Goal: Task Accomplishment & Management: Manage account settings

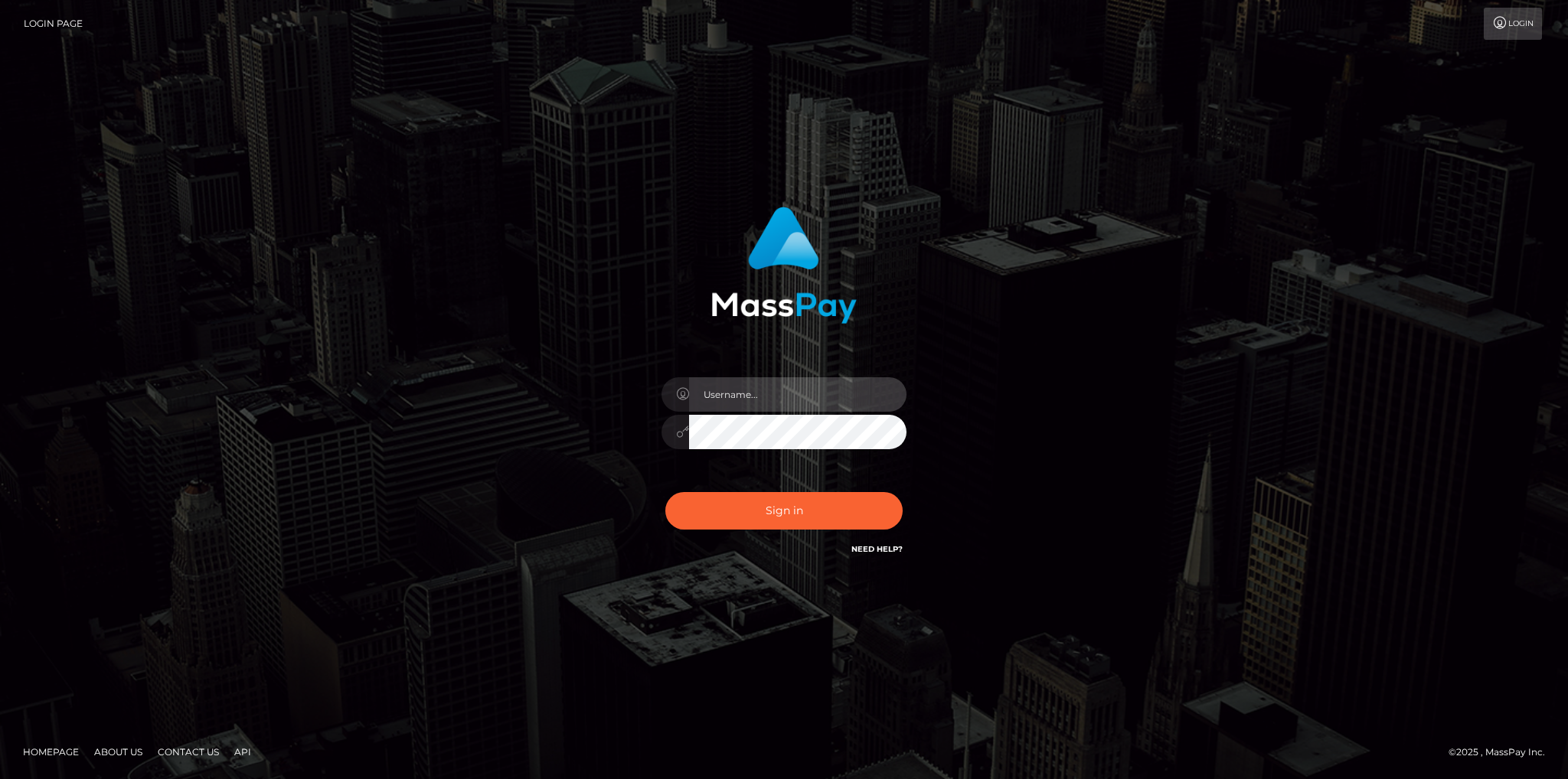
click at [787, 401] on input "text" at bounding box center [797, 394] width 218 height 35
click at [772, 396] on input "Fede.VIP" at bounding box center [797, 394] width 218 height 35
type input "fede.[PERSON_NAME].fullstop"
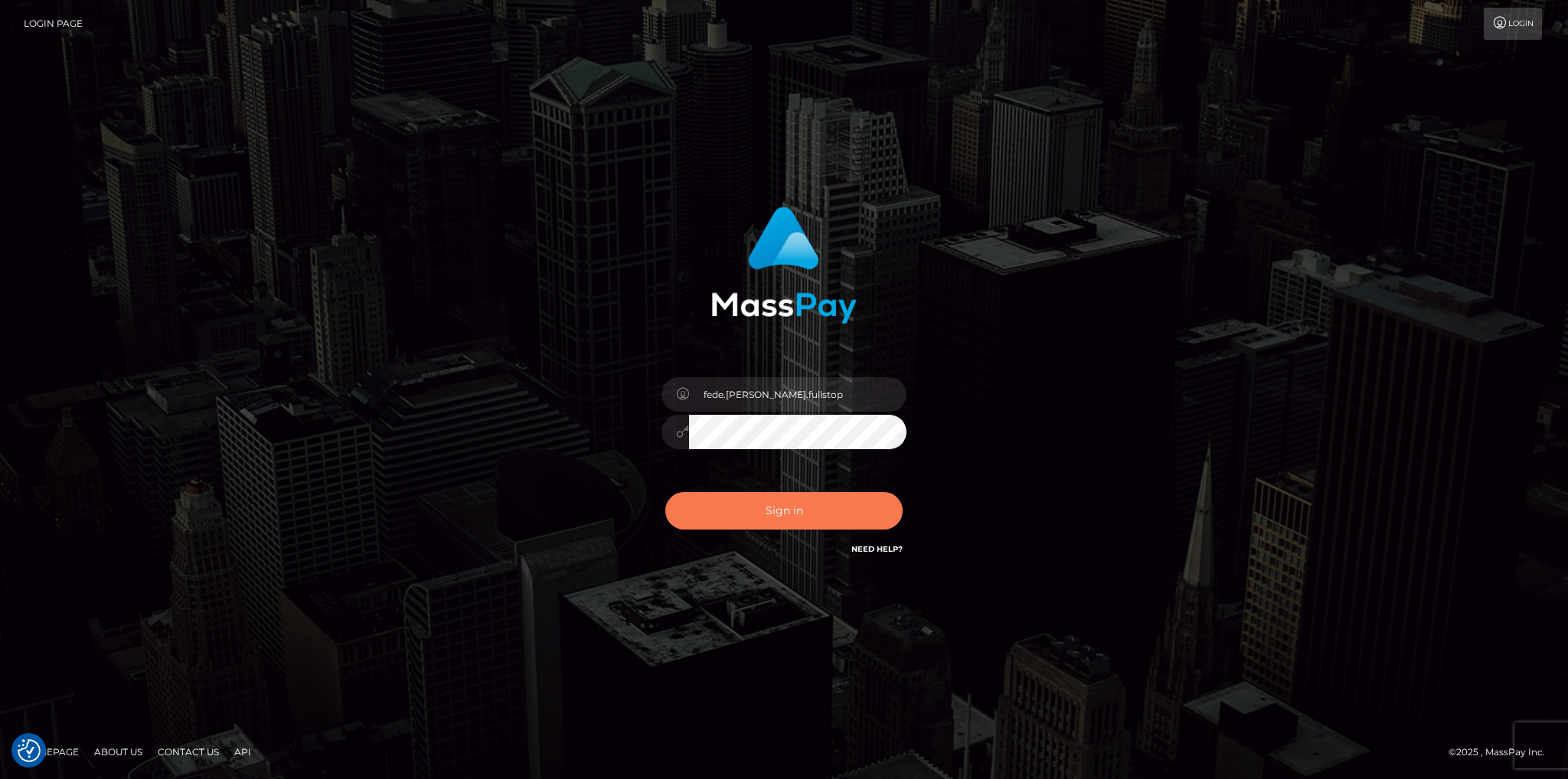
click at [800, 513] on button "Sign in" at bounding box center [783, 510] width 238 height 38
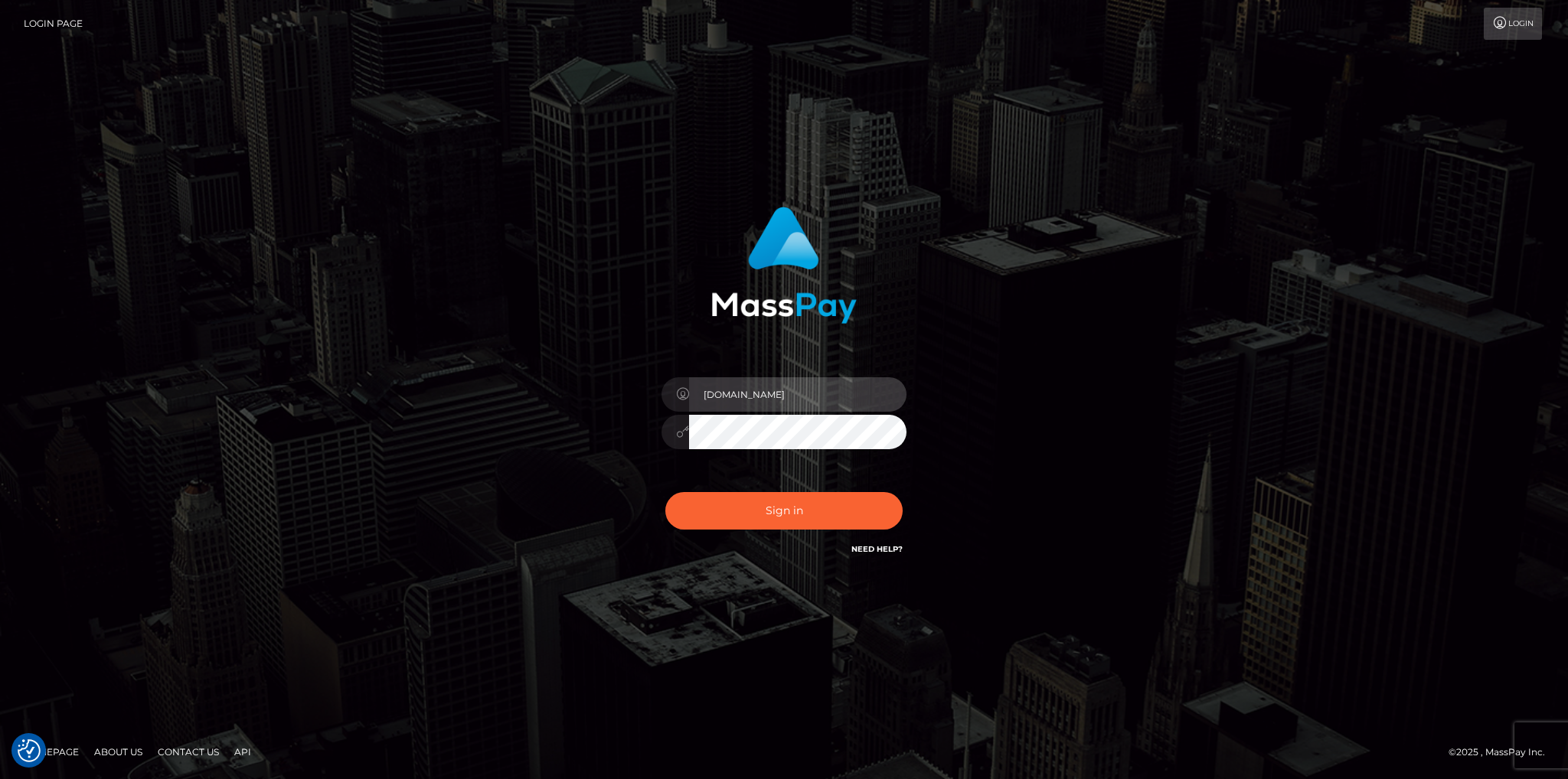
click at [769, 407] on input "Fede.VIP" at bounding box center [797, 394] width 218 height 35
drag, startPoint x: 778, startPoint y: 408, endPoint x: 680, endPoint y: 410, distance: 98.0
click at [680, 407] on div "Fede.VIP" at bounding box center [783, 392] width 245 height 30
type input "fede.[PERSON_NAME].fullstop"
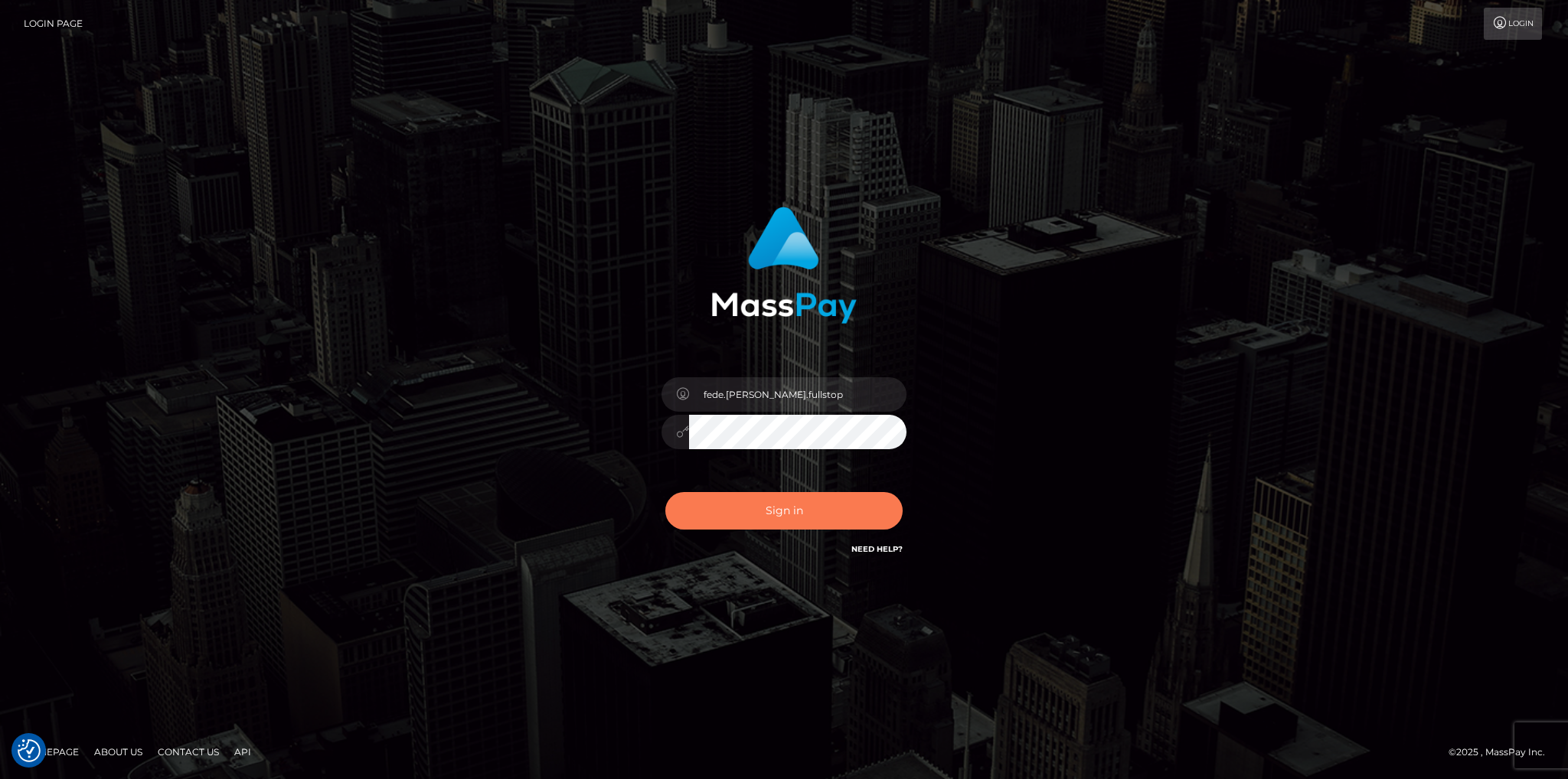
click at [799, 519] on button "Sign in" at bounding box center [783, 510] width 238 height 38
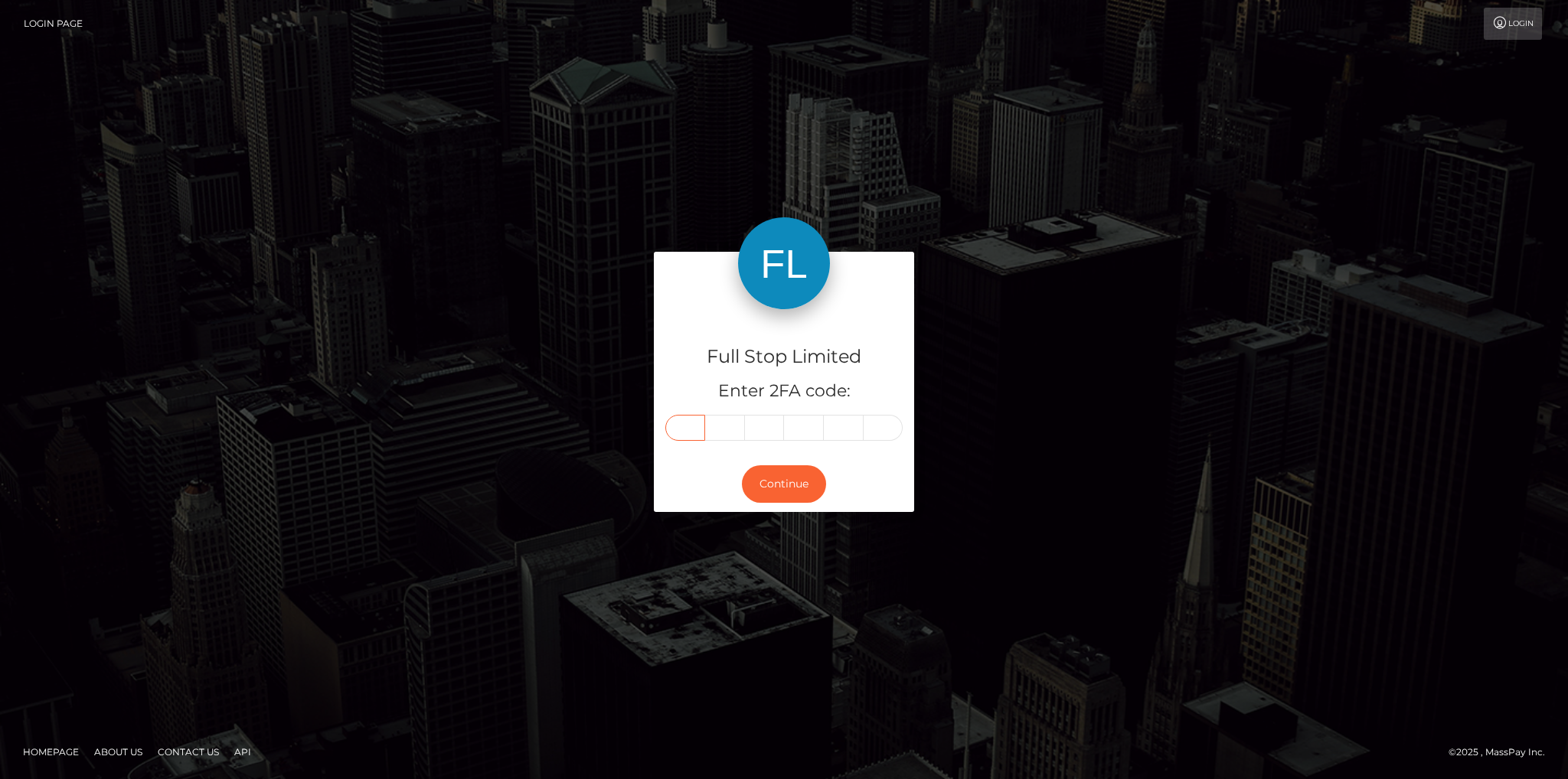
click at [686, 436] on input "text" at bounding box center [685, 428] width 40 height 26
type input "3"
type input "4"
type input "3"
type input "8"
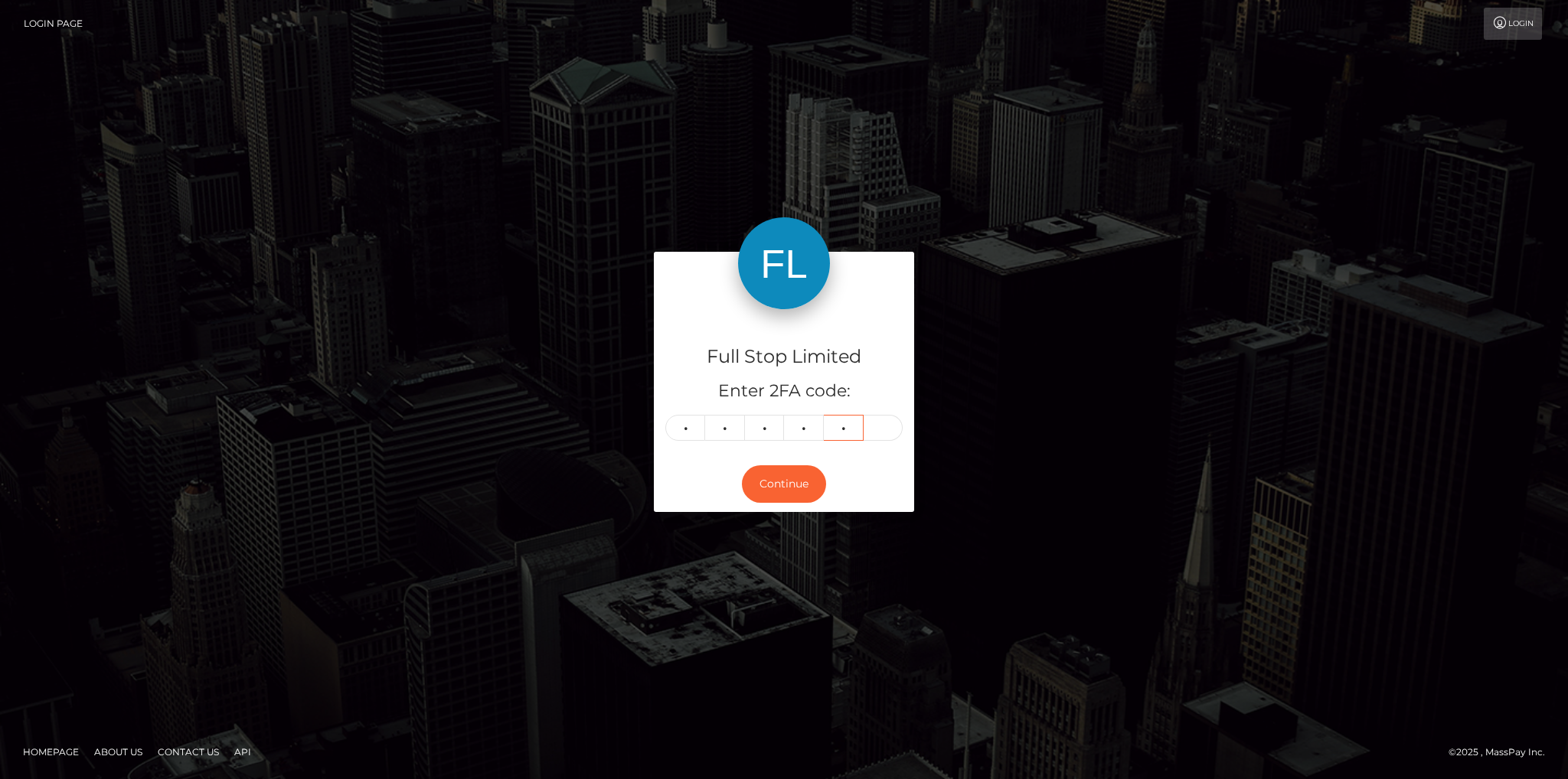
type input "6"
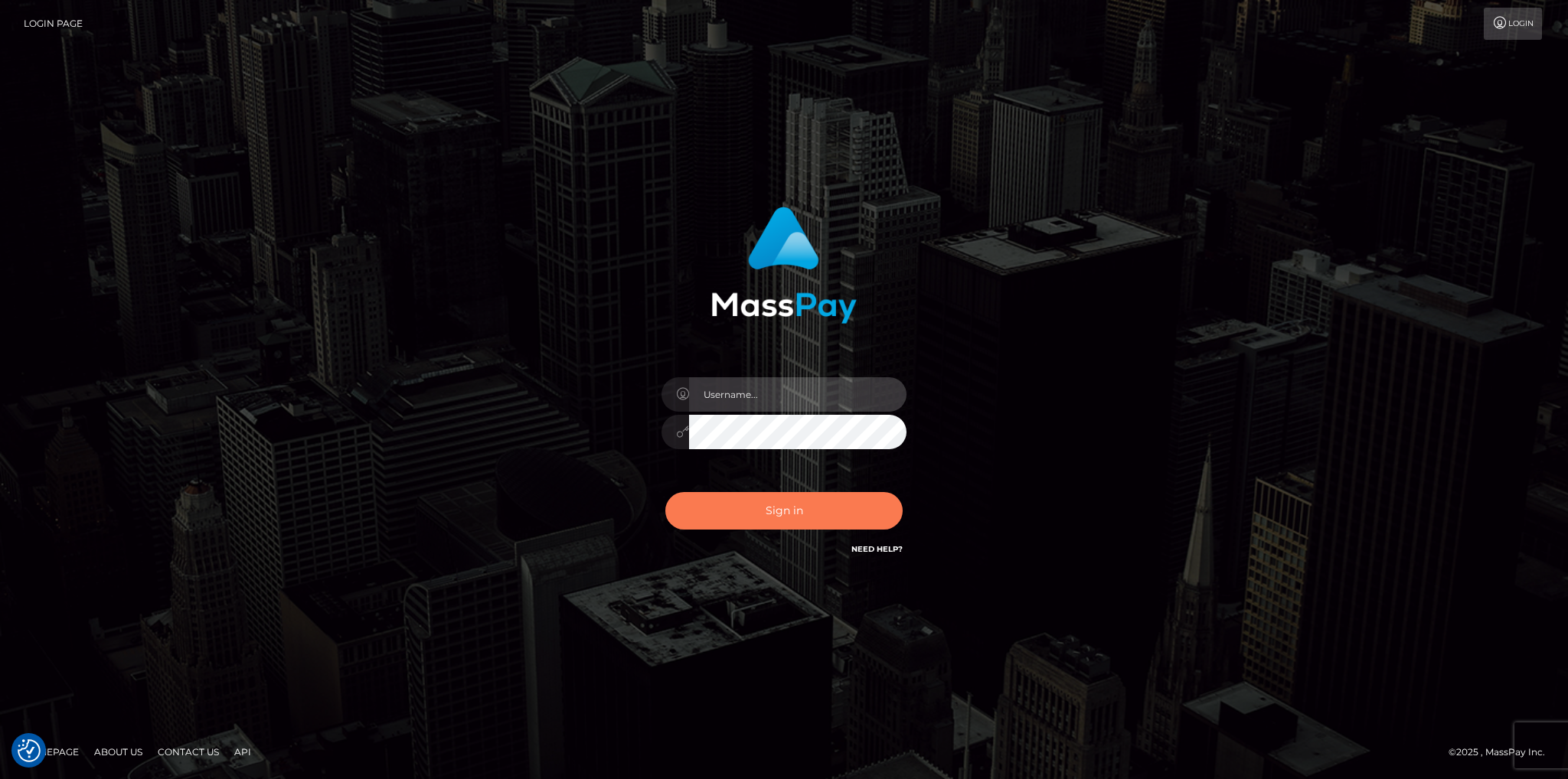
type input "fede.[PERSON_NAME].fullstop"
click at [758, 515] on button "Sign in" at bounding box center [783, 510] width 238 height 38
type input "fede.contino.fullstop"
drag, startPoint x: 0, startPoint y: 0, endPoint x: 766, endPoint y: 515, distance: 923.0
click at [766, 515] on button "Sign in" at bounding box center [783, 510] width 238 height 38
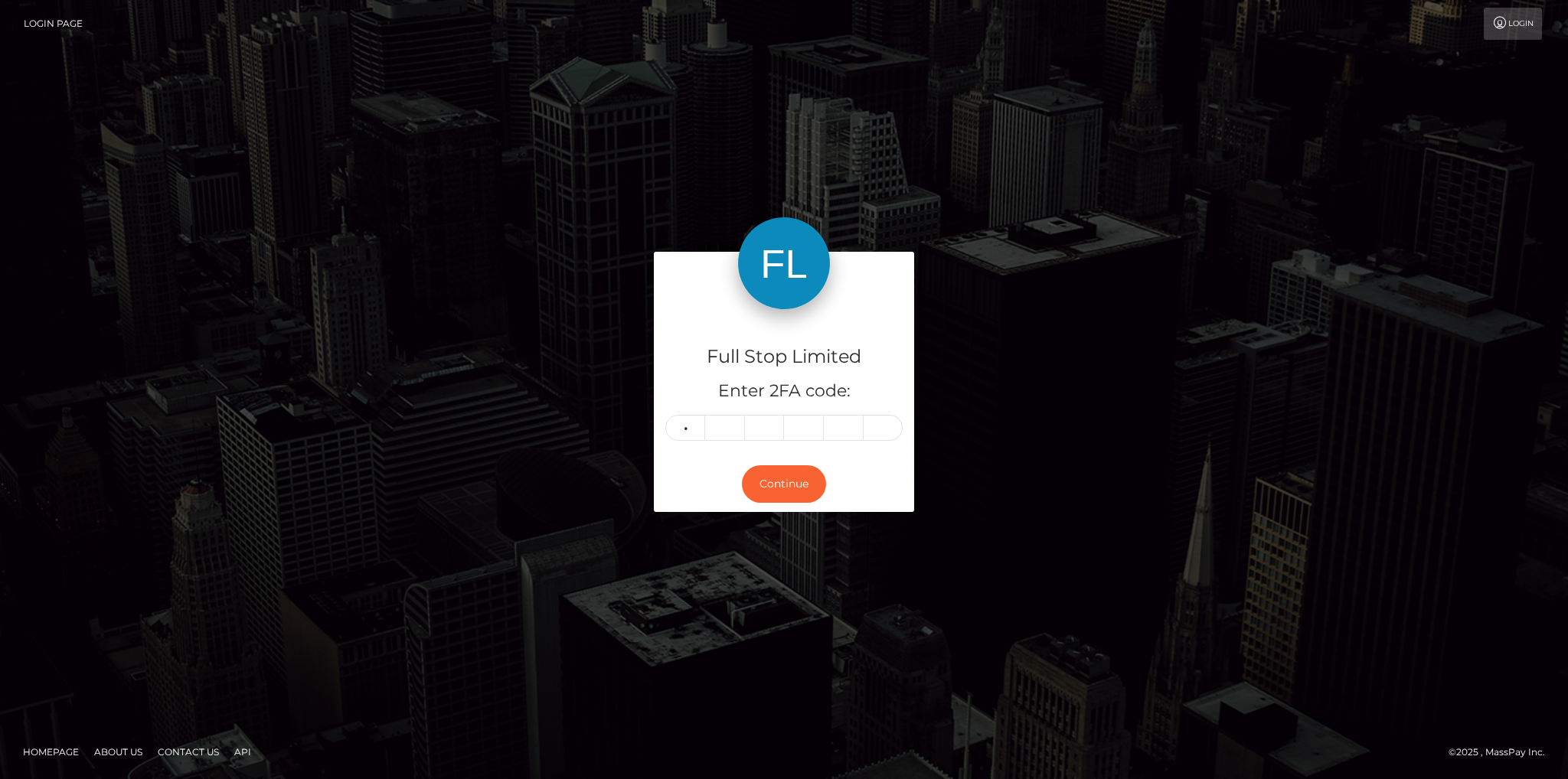
type input "0"
type input "5"
type input "6"
type input "8"
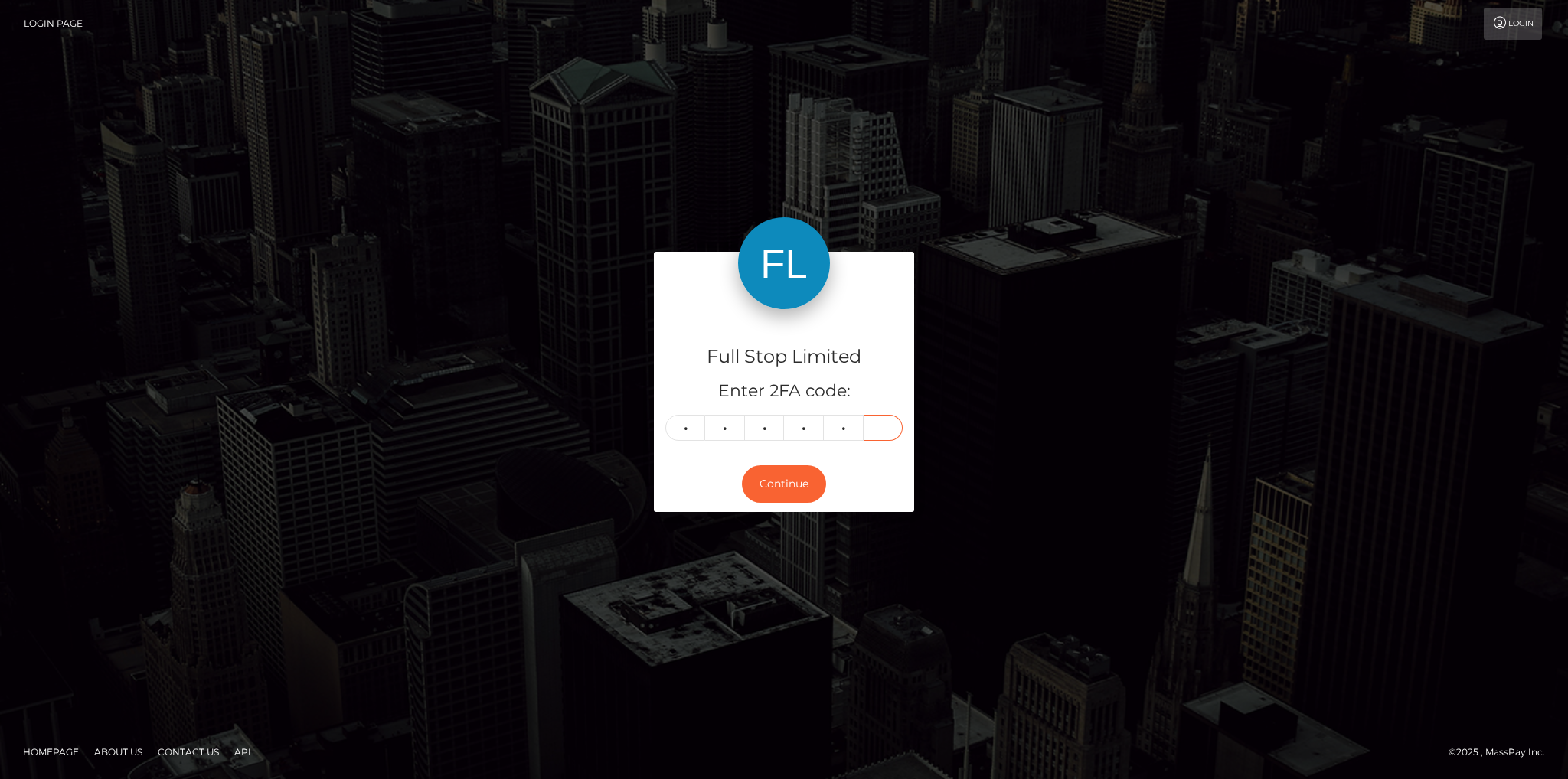
type input "4"
